Goal: Find specific page/section: Find specific page/section

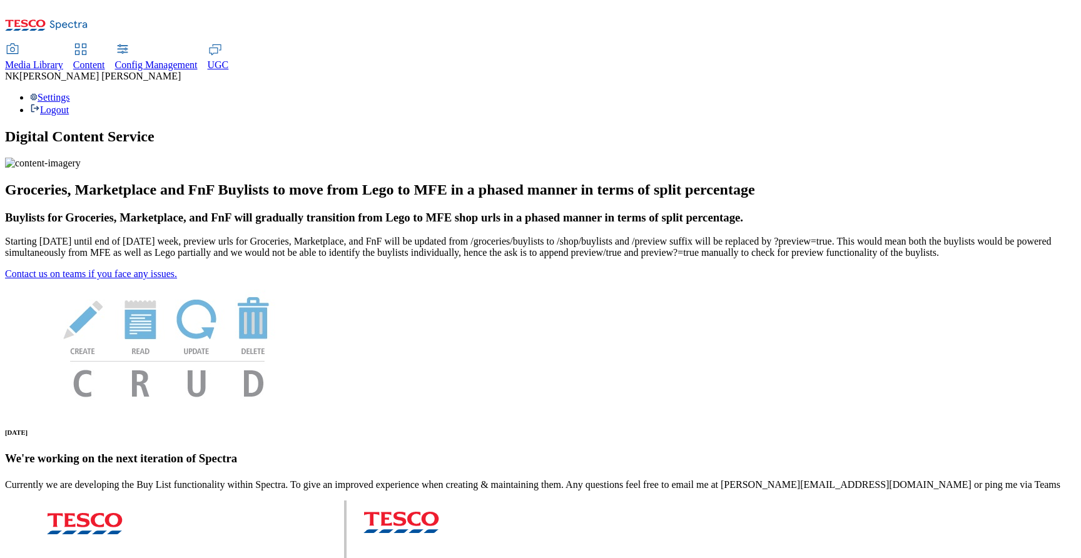
click at [63, 59] on span "Media Library" at bounding box center [34, 64] width 58 height 11
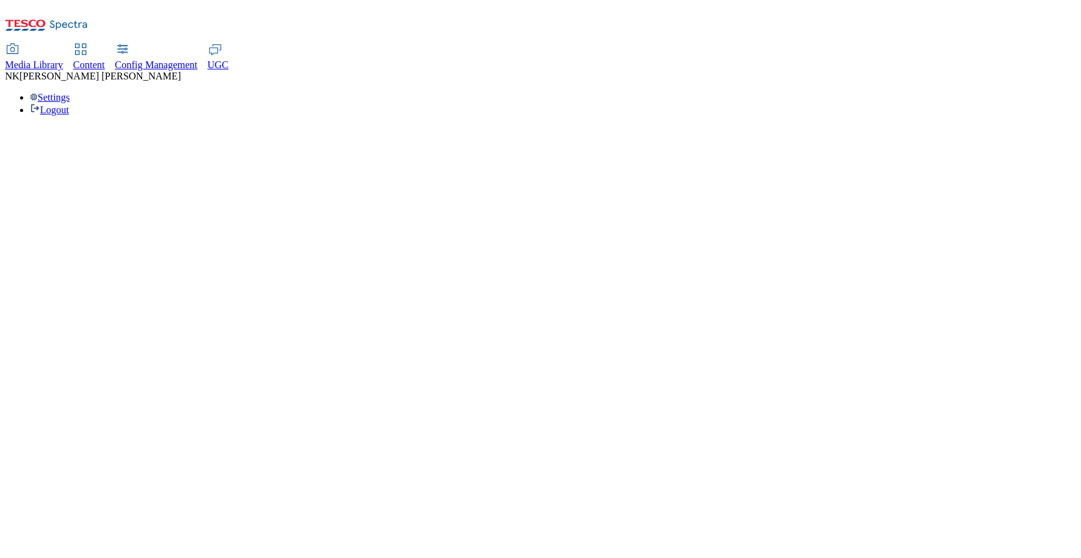
select select "flare-test"
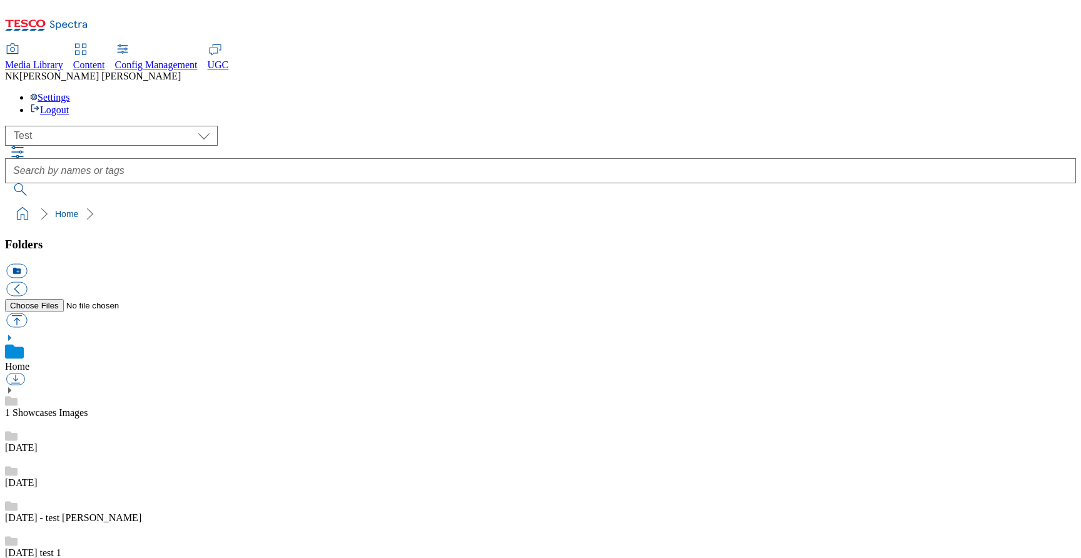
scroll to position [1, 0]
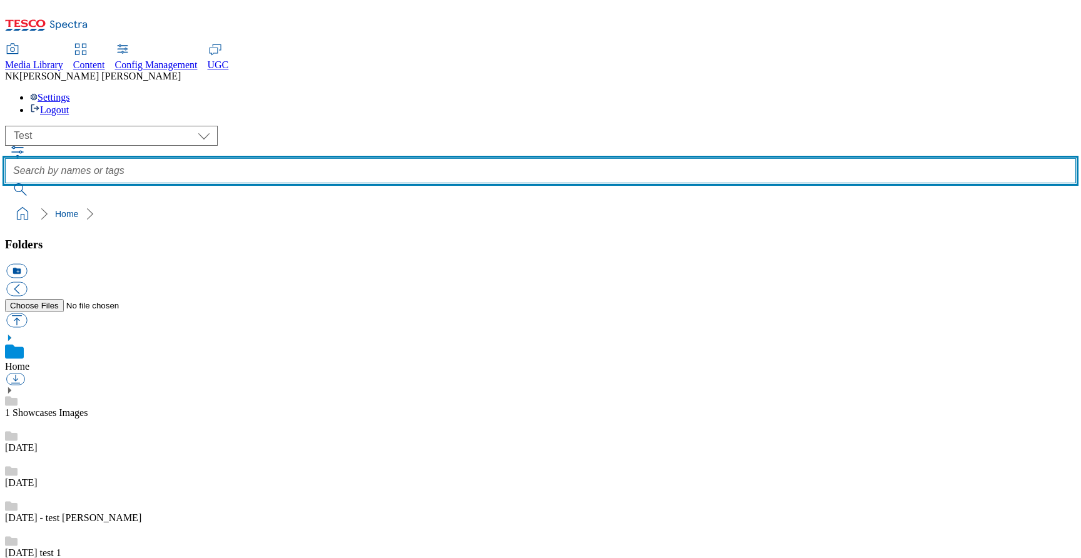
click at [771, 158] on input "text" at bounding box center [540, 170] width 1071 height 25
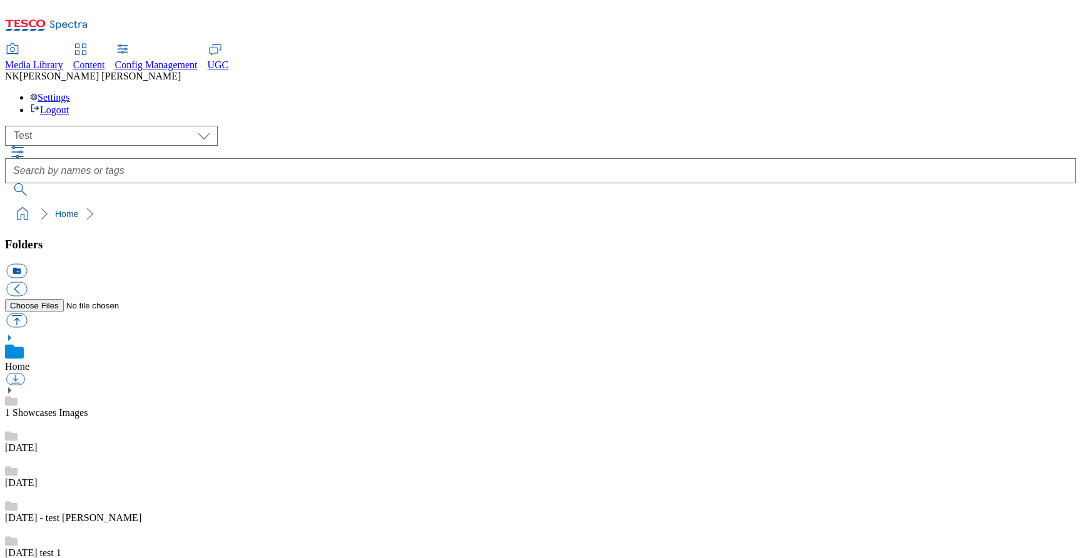
click at [779, 44] on div "Media Library Content Config Management UGC NK Nitish Kumar Settings Logout" at bounding box center [540, 79] width 1071 height 71
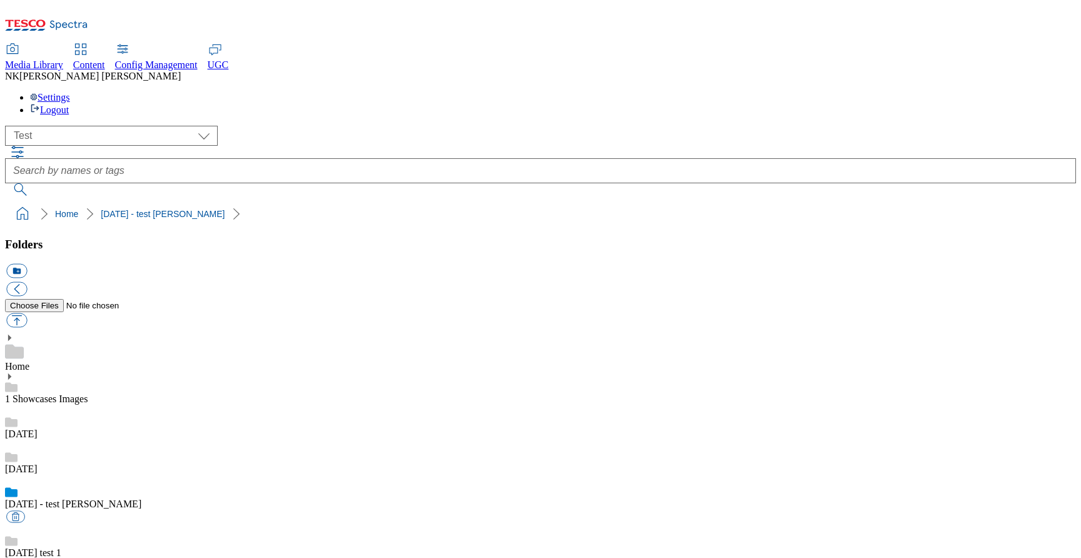
select select "flare-test"
click at [78, 33] on icon at bounding box center [46, 29] width 83 height 26
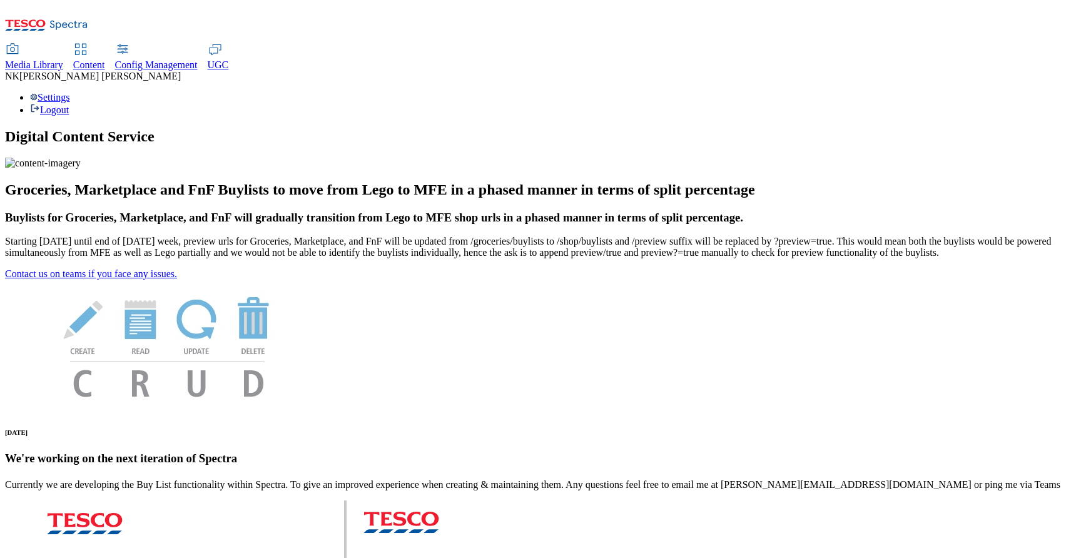
click at [1018, 92] on div "Settings Logout" at bounding box center [540, 104] width 1071 height 24
